Goal: Transaction & Acquisition: Subscribe to service/newsletter

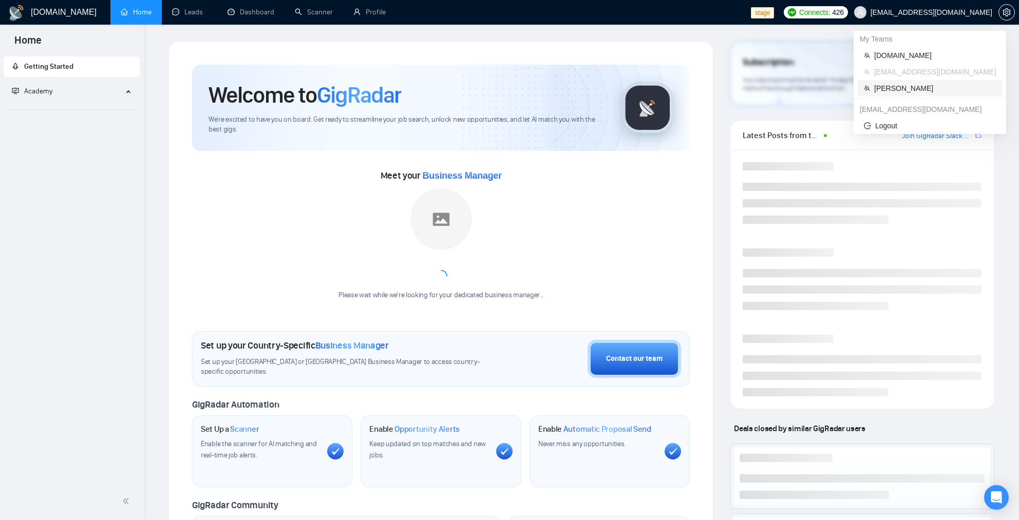
click at [913, 90] on span "[PERSON_NAME]" at bounding box center [935, 88] width 122 height 11
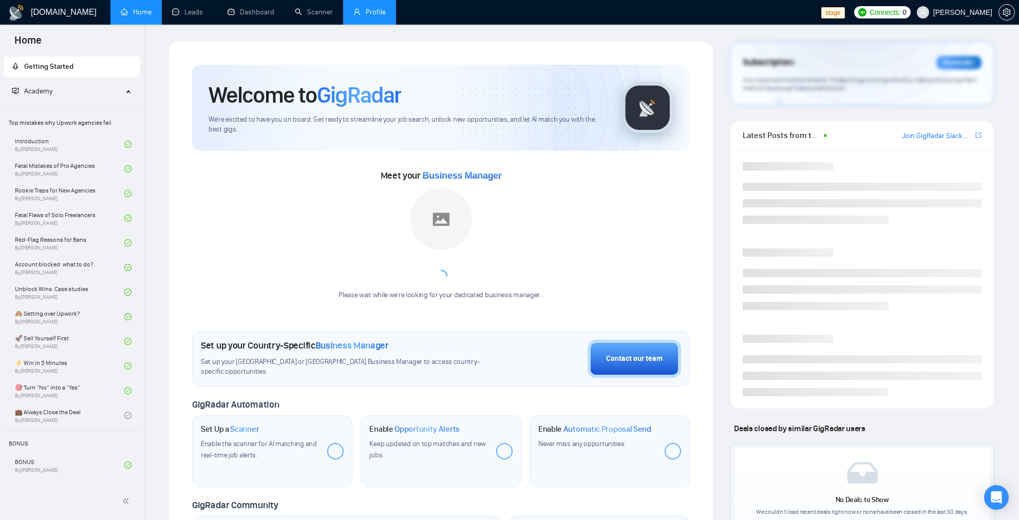
click at [375, 14] on link "Profile" at bounding box center [369, 12] width 32 height 9
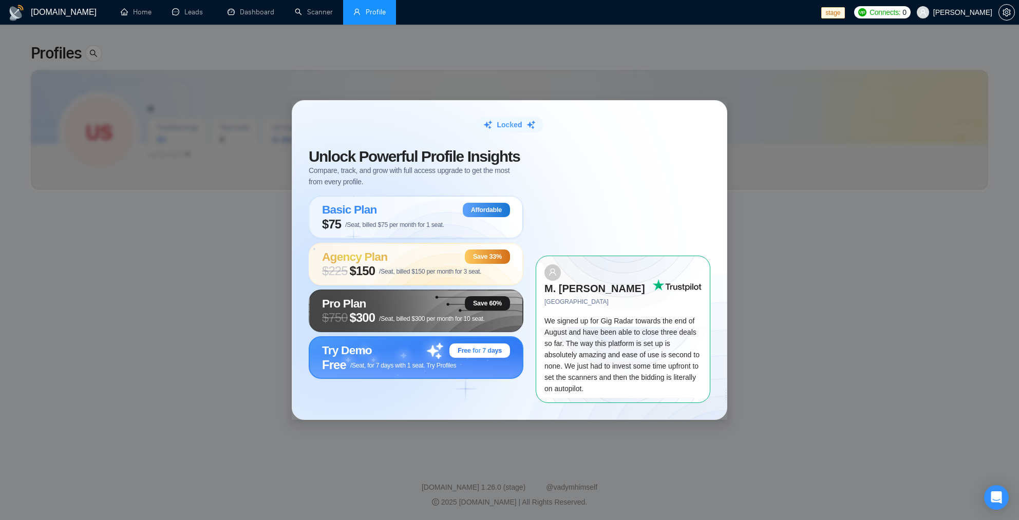
click at [395, 366] on span "Free /Seat, for 7 days with 1 seat. Try Profiles" at bounding box center [389, 365] width 134 height 14
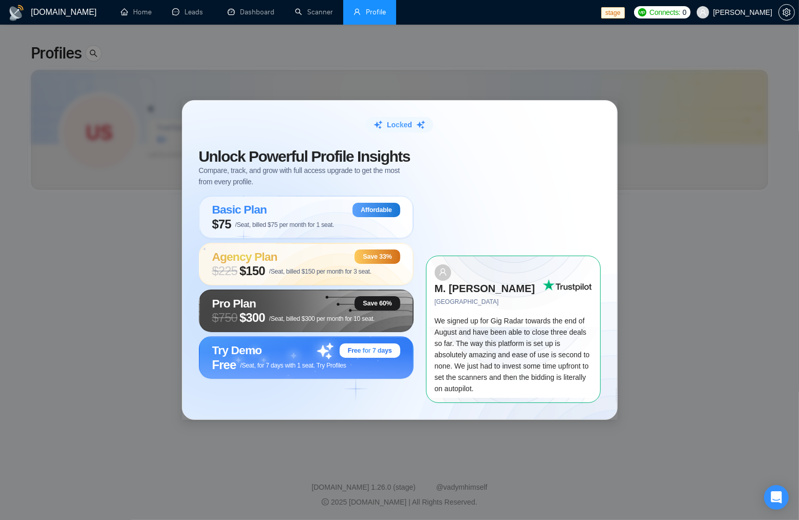
click at [500, 142] on div "Unlock Powerful Profile Insights Compare, track, and grow with full access upgr…" at bounding box center [400, 268] width 402 height 270
drag, startPoint x: 388, startPoint y: 134, endPoint x: 447, endPoint y: 132, distance: 59.6
click at [444, 132] on div "Locked" at bounding box center [400, 124] width 402 height 15
click at [626, 108] on div "Locked Unlock Powerful Profile Insights Compare, track, and grow with full acce…" at bounding box center [399, 260] width 799 height 520
click at [356, 369] on div "Free /Seat, for 7 days with 1 seat. Try Profiles" at bounding box center [306, 365] width 188 height 14
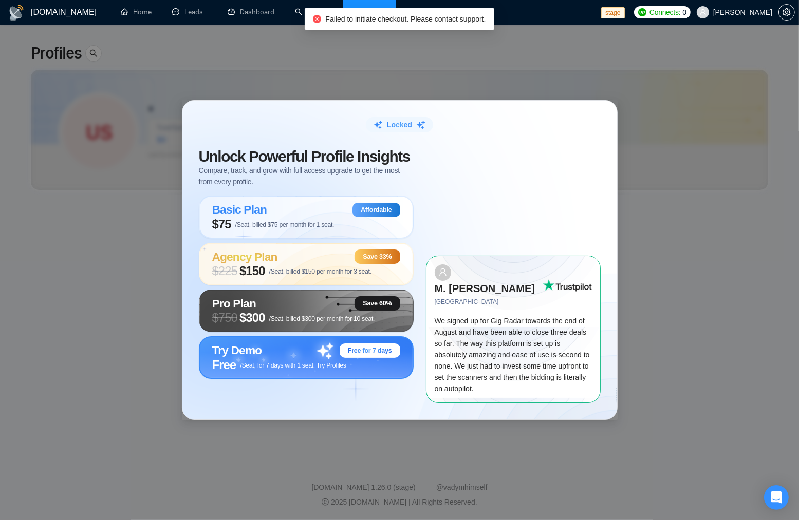
click at [407, 379] on div "Try Demo Free for 7 days Free /Seat, for 7 days with 1 seat. Try Profiles" at bounding box center [306, 357] width 215 height 43
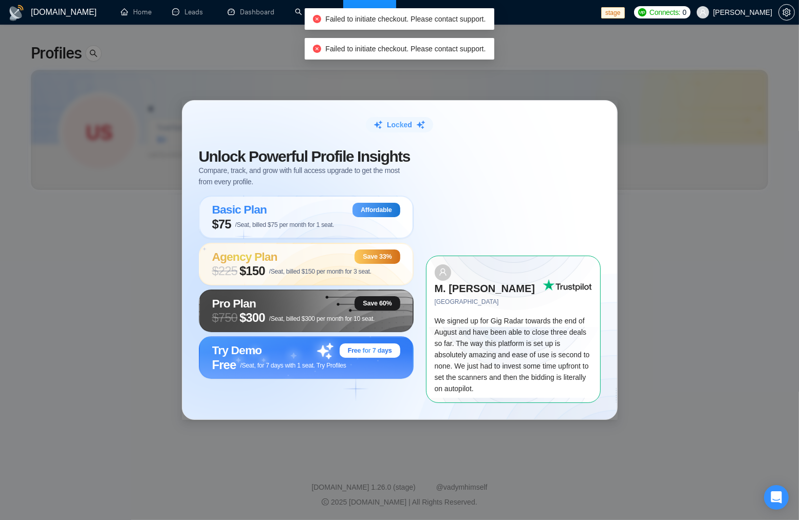
click at [501, 344] on span "We signed up for Gig Radar towards the end of August and have been able to clos…" at bounding box center [512, 355] width 155 height 76
click at [501, 345] on span "We signed up for Gig Radar towards the end of August and have been able to clos…" at bounding box center [512, 355] width 155 height 76
click at [362, 371] on div "Free /Seat, for 7 days with 1 seat. Try Profiles" at bounding box center [306, 365] width 188 height 14
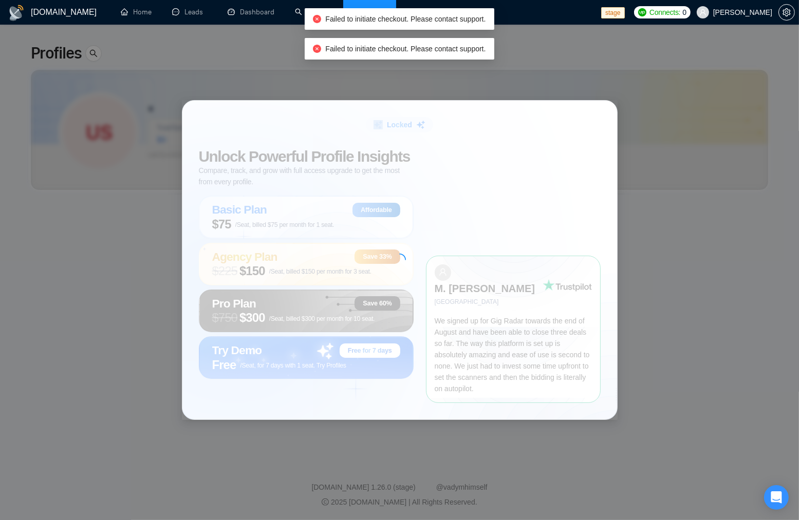
click at [362, 371] on div at bounding box center [399, 260] width 435 height 318
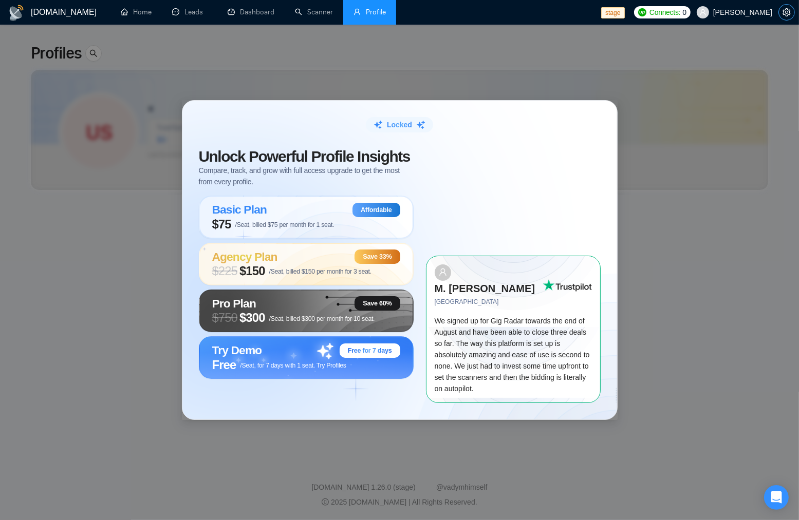
click at [782, 7] on button "button" at bounding box center [786, 12] width 16 height 16
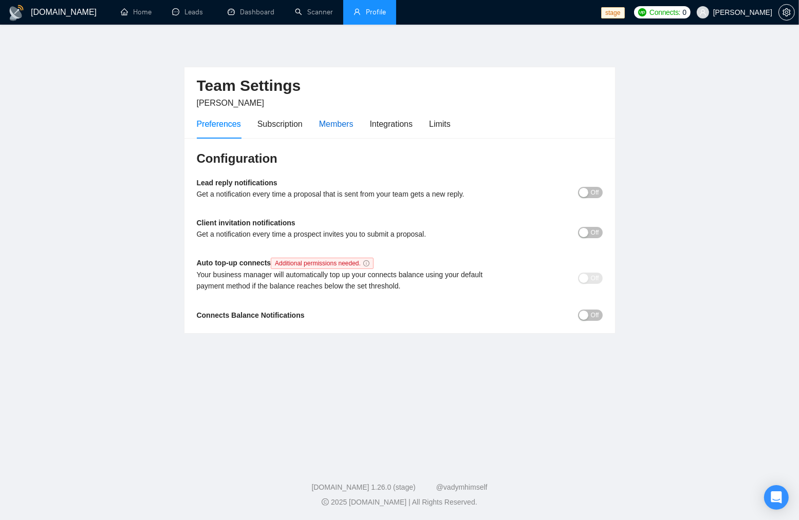
click at [329, 120] on div "Members" at bounding box center [336, 124] width 34 height 13
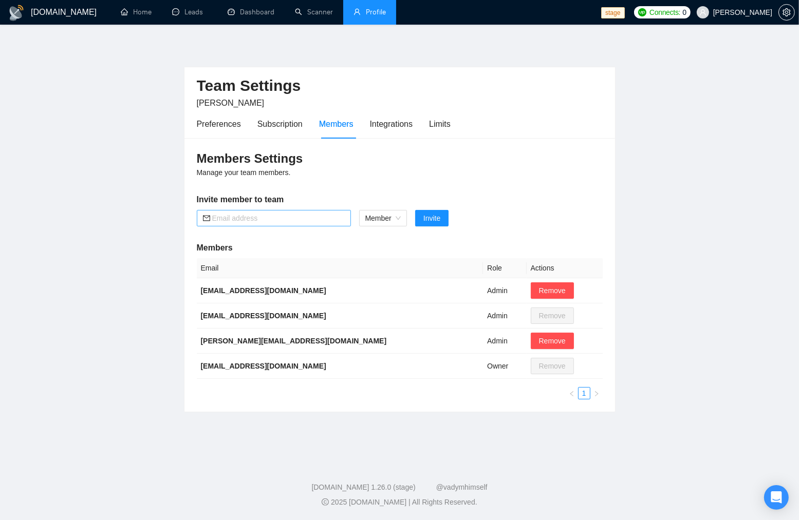
click at [268, 219] on input "text" at bounding box center [278, 218] width 133 height 11
click at [283, 371] on td "[EMAIL_ADDRESS][DOMAIN_NAME]" at bounding box center [340, 366] width 287 height 25
click at [374, 10] on link "Profile" at bounding box center [369, 12] width 32 height 9
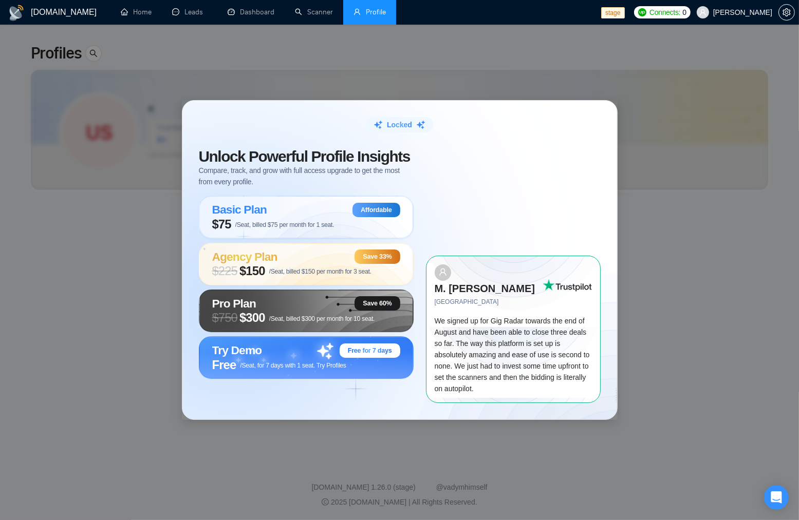
click at [79, 203] on div "Locked Unlock Powerful Profile Insights Compare, track, and grow with full acce…" at bounding box center [399, 260] width 799 height 520
click at [398, 130] on span "Locked" at bounding box center [399, 124] width 25 height 11
click at [507, 317] on span "We signed up for Gig Radar towards the end of August and have been able to clos…" at bounding box center [512, 355] width 155 height 76
click at [553, 290] on img at bounding box center [566, 285] width 49 height 12
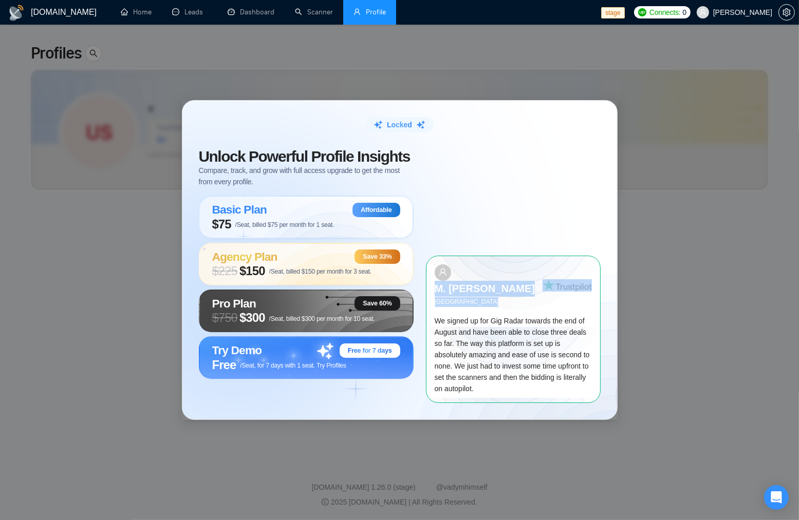
drag, startPoint x: 455, startPoint y: 283, endPoint x: 505, endPoint y: 302, distance: 53.5
click at [505, 302] on div "M. [PERSON_NAME] Bahrain We signed up for Gig Radar towards the end of August a…" at bounding box center [513, 329] width 175 height 147
click at [500, 302] on div "M. [PERSON_NAME] Bahrain We signed up for Gig Radar towards the end of August a…" at bounding box center [513, 329] width 175 height 147
